Goal: Information Seeking & Learning: Learn about a topic

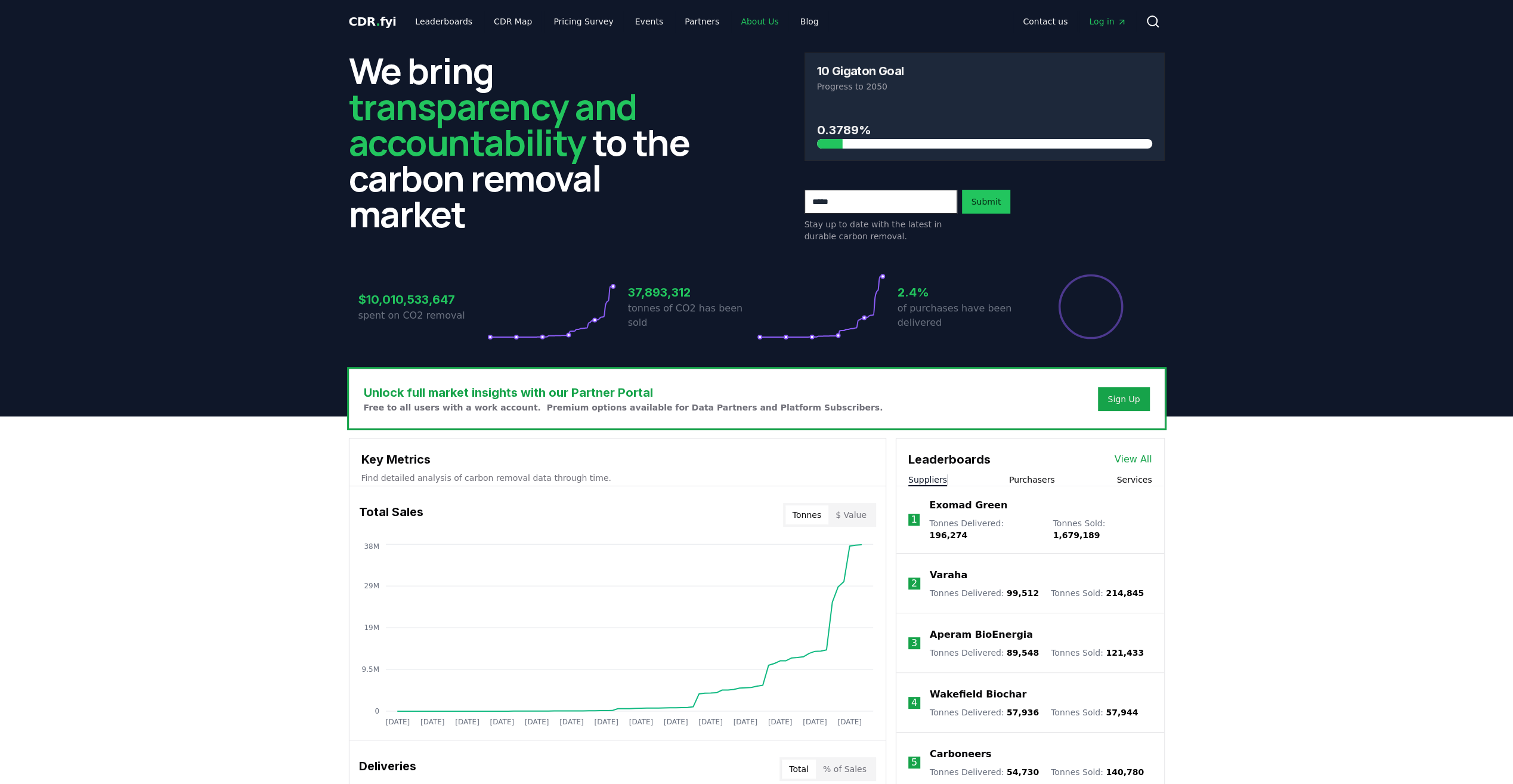
click at [737, 12] on link "About Us" at bounding box center [759, 21] width 56 height 22
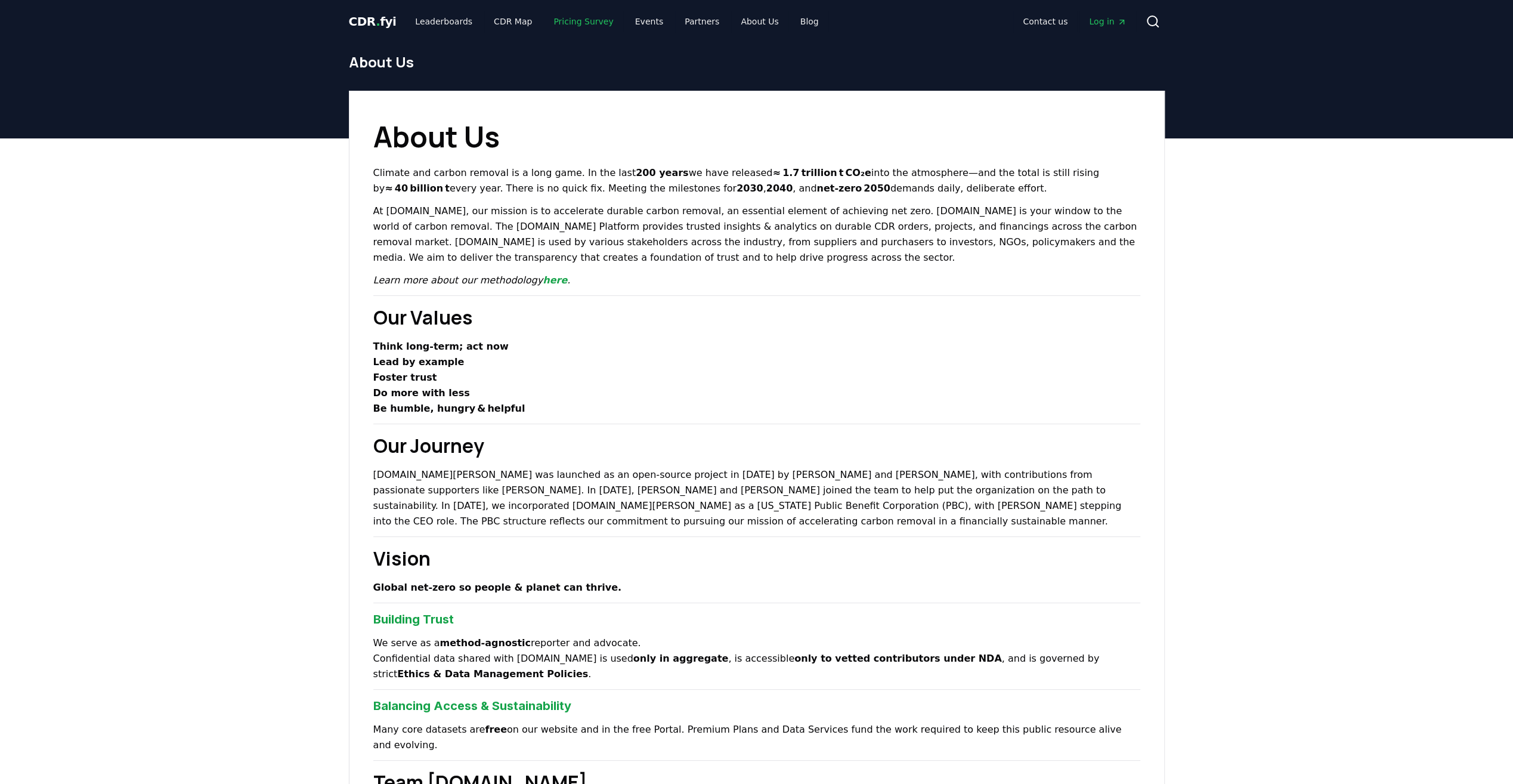
click at [563, 26] on link "Pricing Survey" at bounding box center [583, 21] width 79 height 22
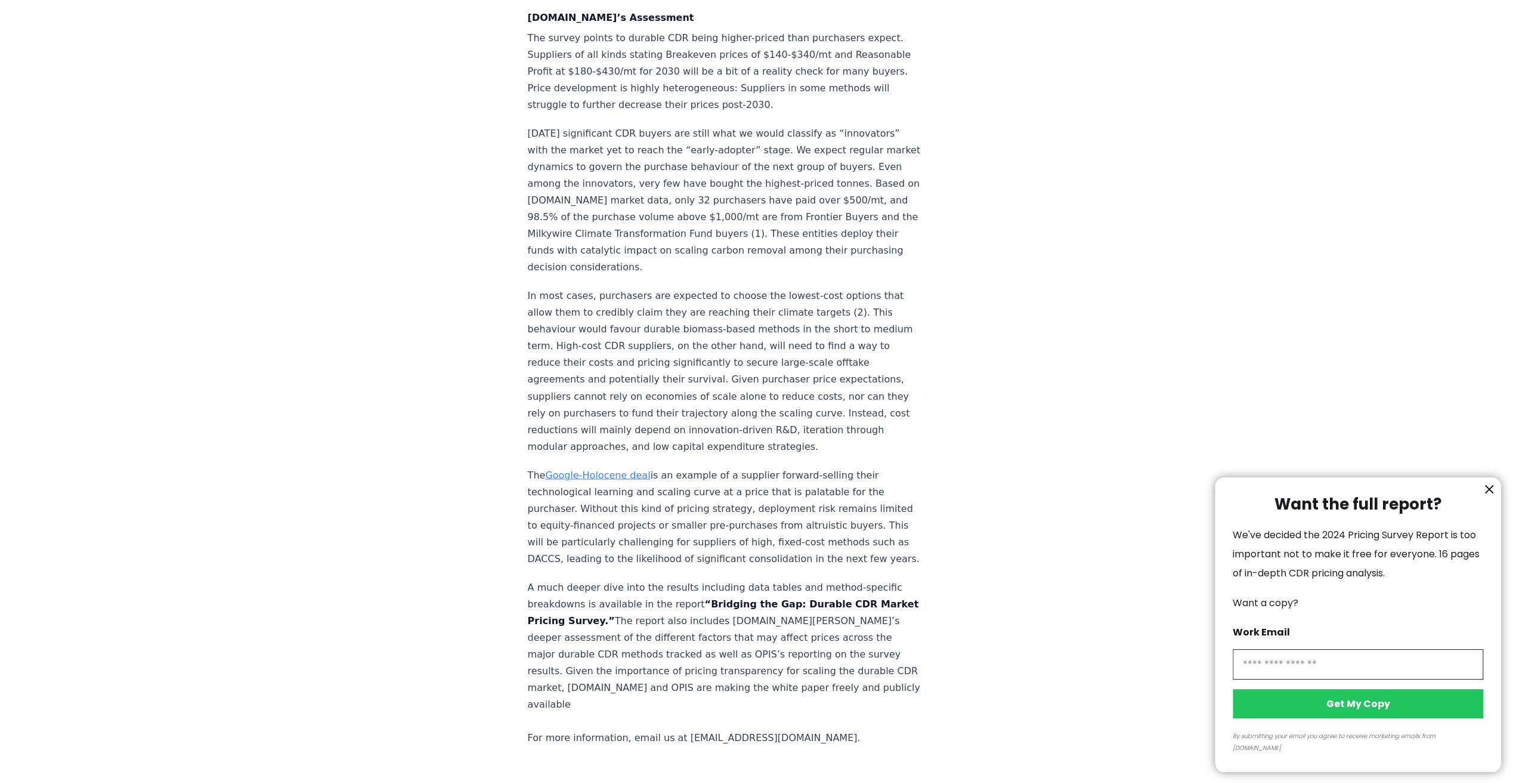
scroll to position [2437, 0]
